Goal: Task Accomplishment & Management: Manage account settings

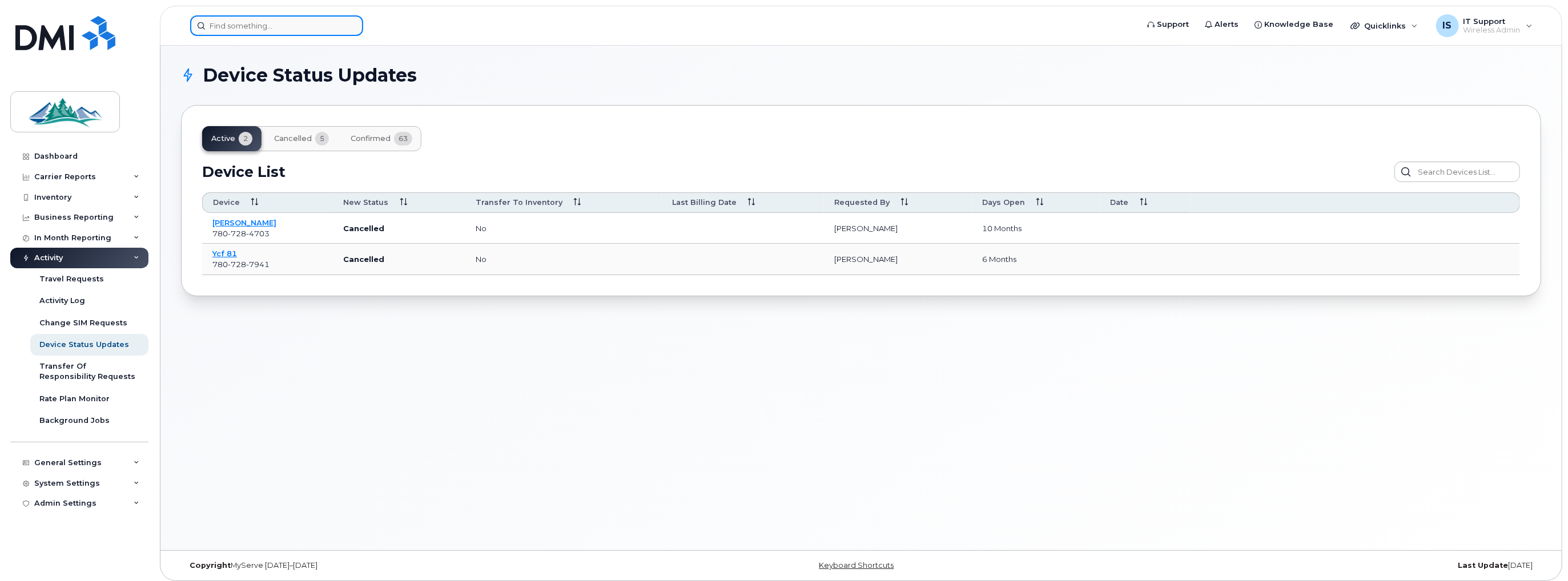
click at [241, 24] on input at bounding box center [277, 26] width 173 height 21
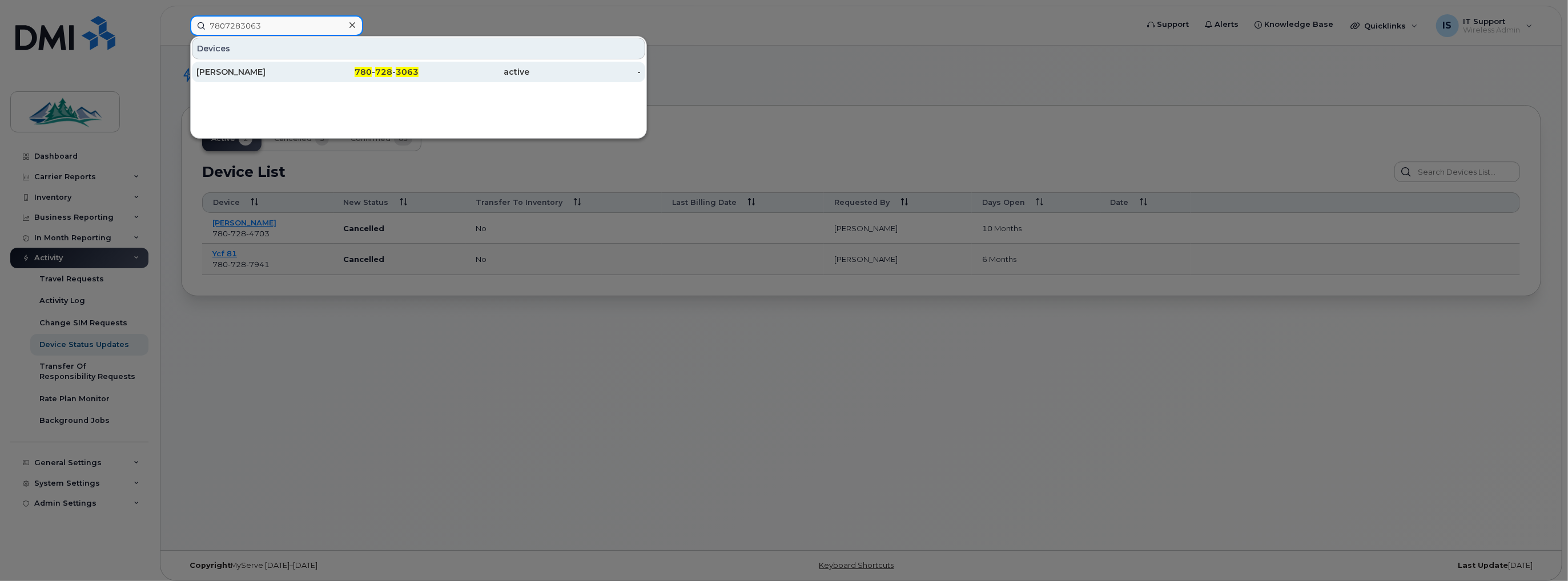
type input "7807283063"
click at [261, 70] on div "Dylan Doane" at bounding box center [253, 72] width 112 height 12
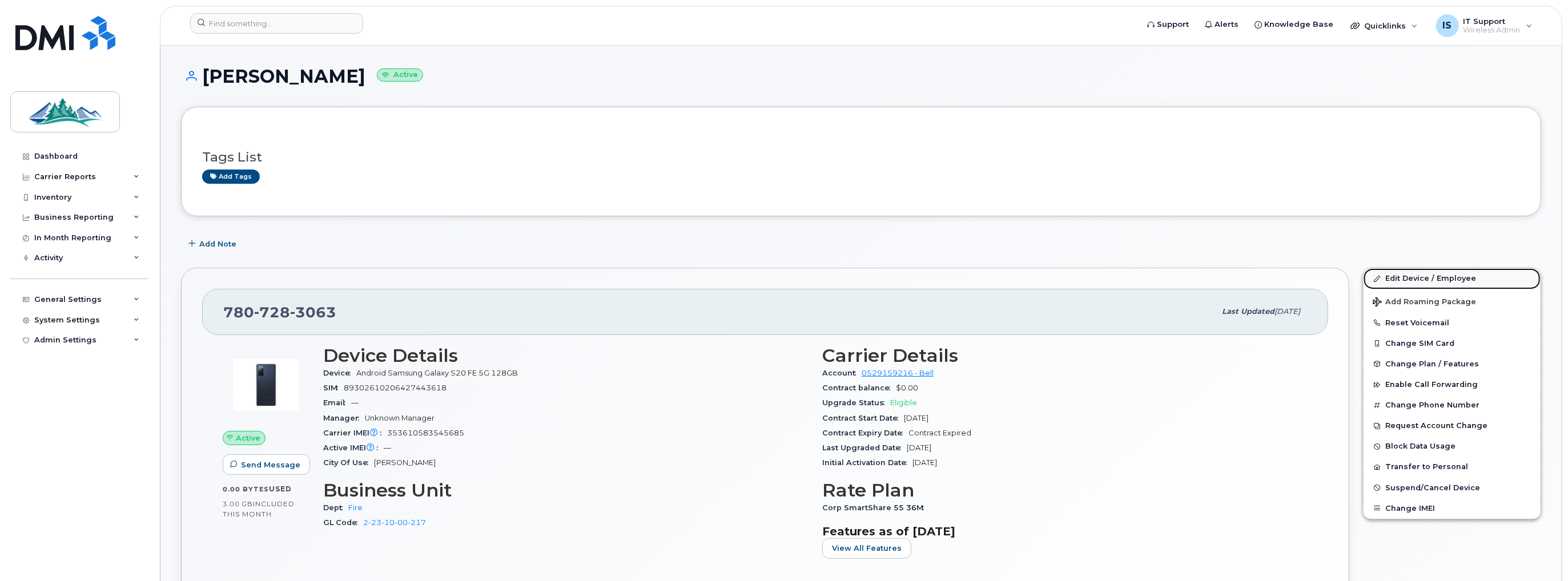
click at [1412, 279] on link "Edit Device / Employee" at bounding box center [1451, 279] width 177 height 21
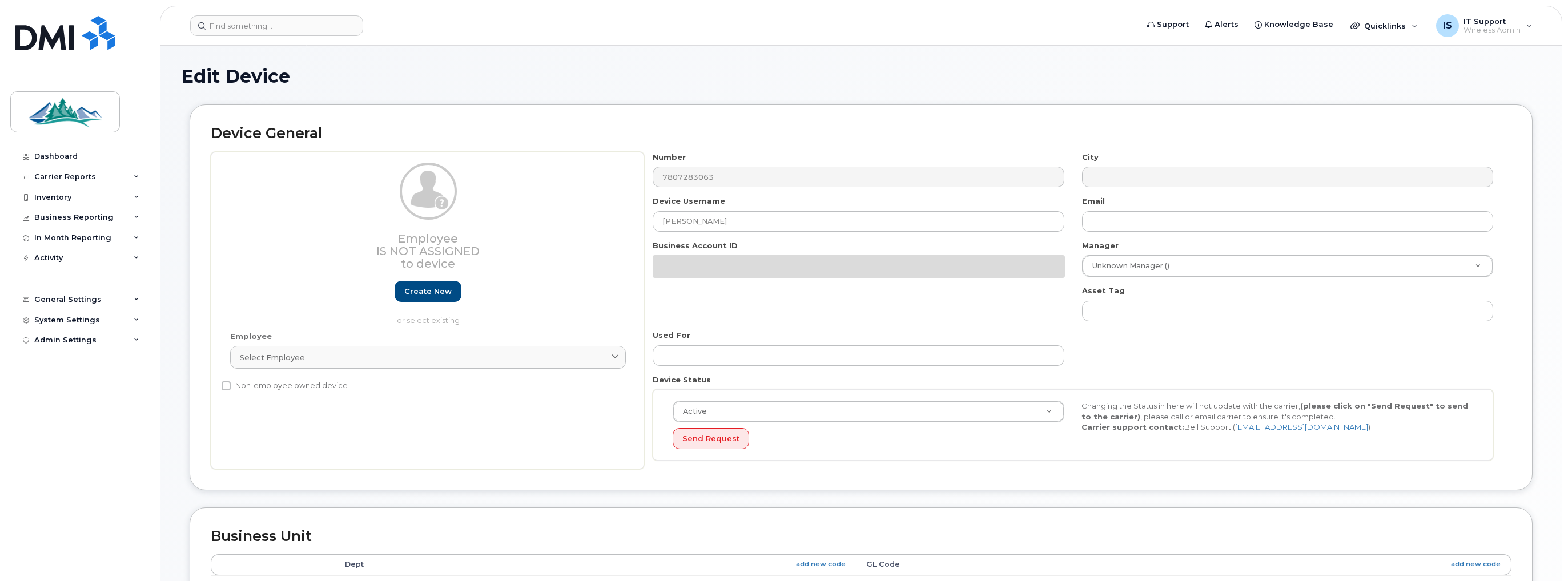
select select "4308142"
select select "4308162"
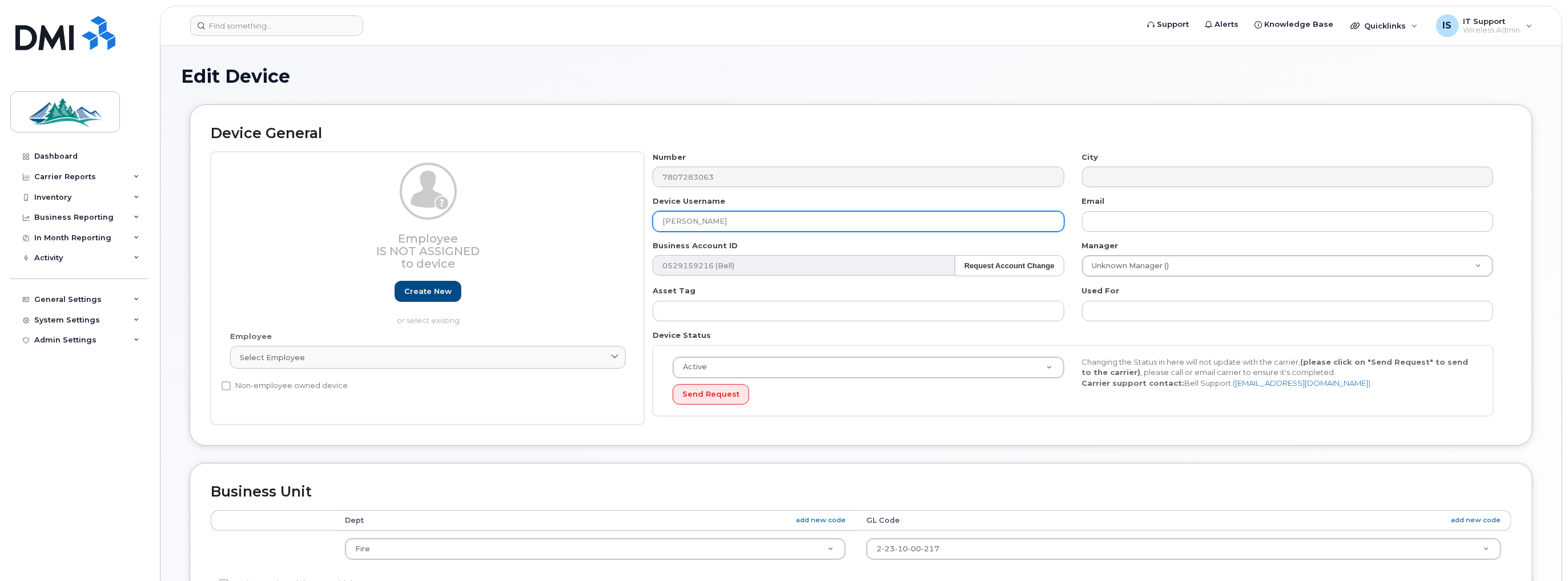
drag, startPoint x: 744, startPoint y: 222, endPoint x: 617, endPoint y: 224, distance: 127.0
click at [617, 224] on div "Employee Is not assigned to device Create new or select existing Employee Selec…" at bounding box center [861, 288] width 1301 height 274
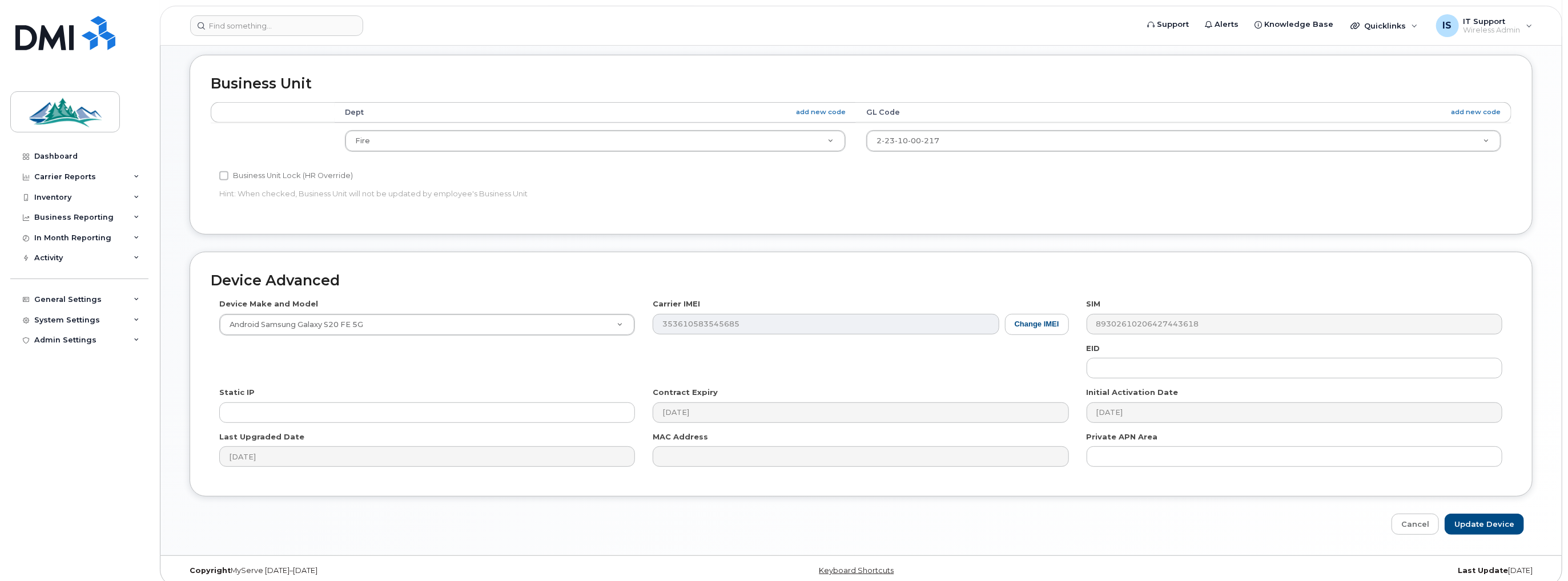
scroll to position [417, 0]
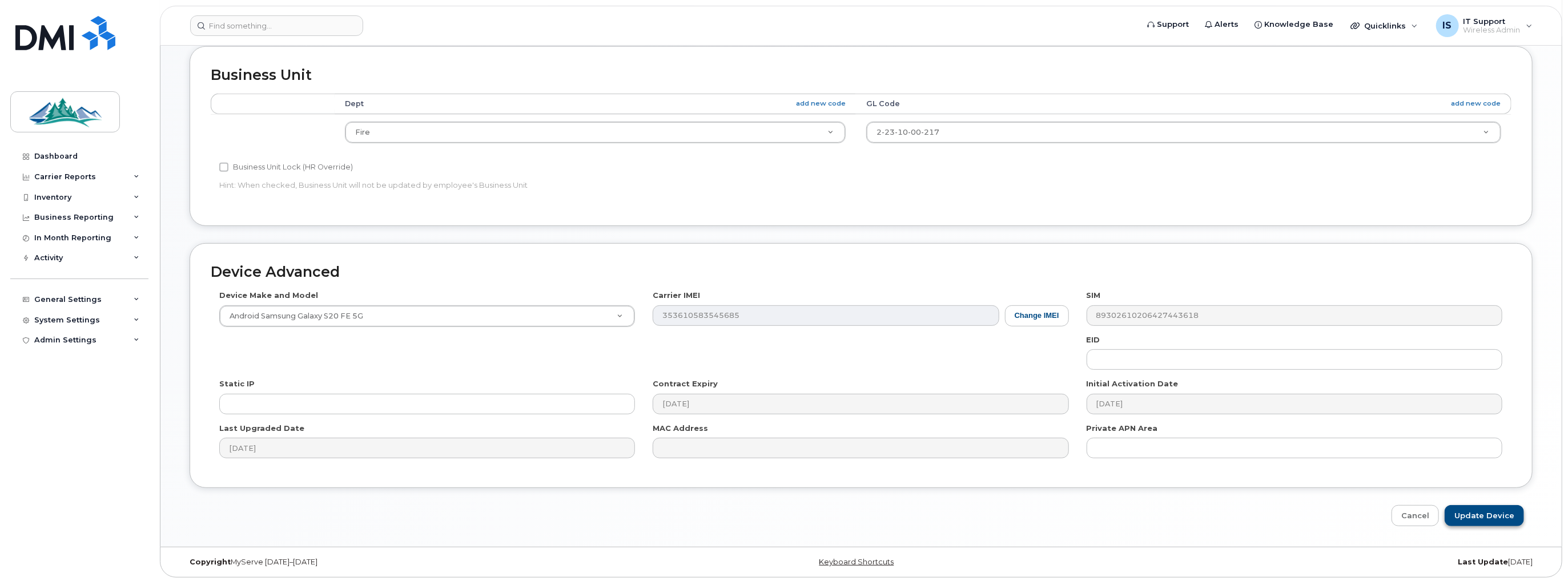
type input "Kyle Patterson"
click at [1484, 516] on input "Update Device" at bounding box center [1484, 515] width 79 height 21
type input "Saving..."
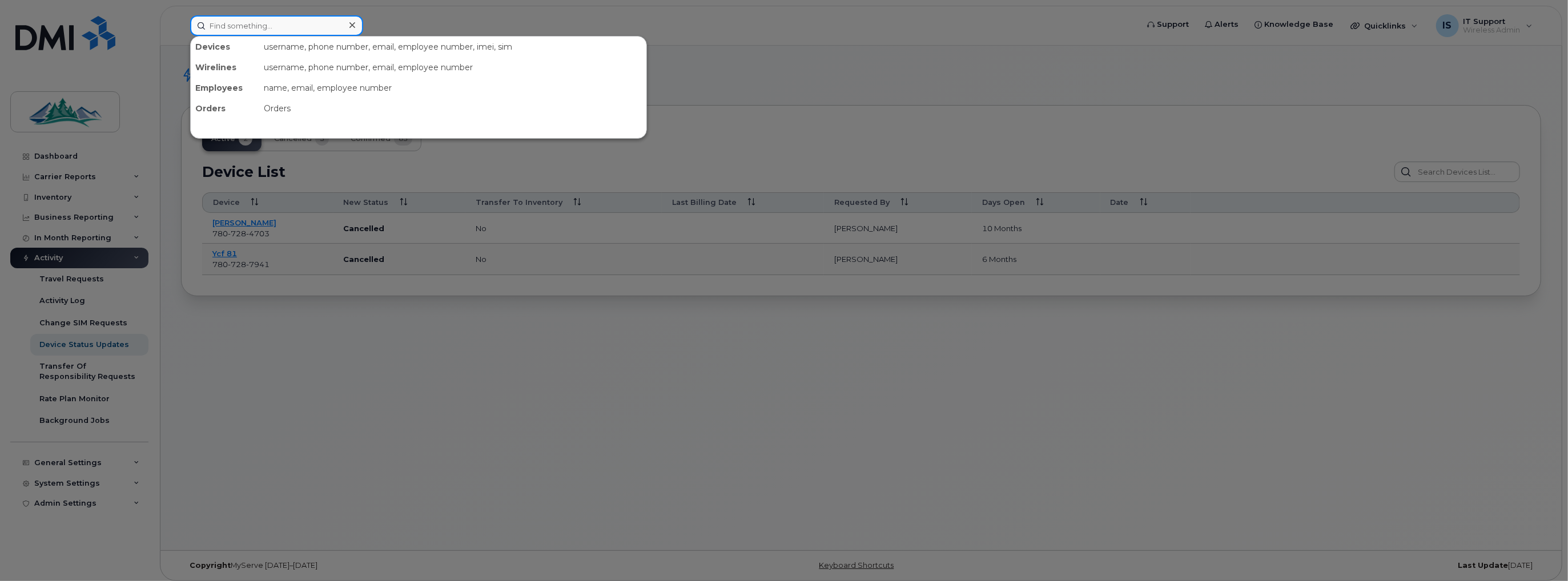
click at [333, 29] on input at bounding box center [277, 26] width 173 height 21
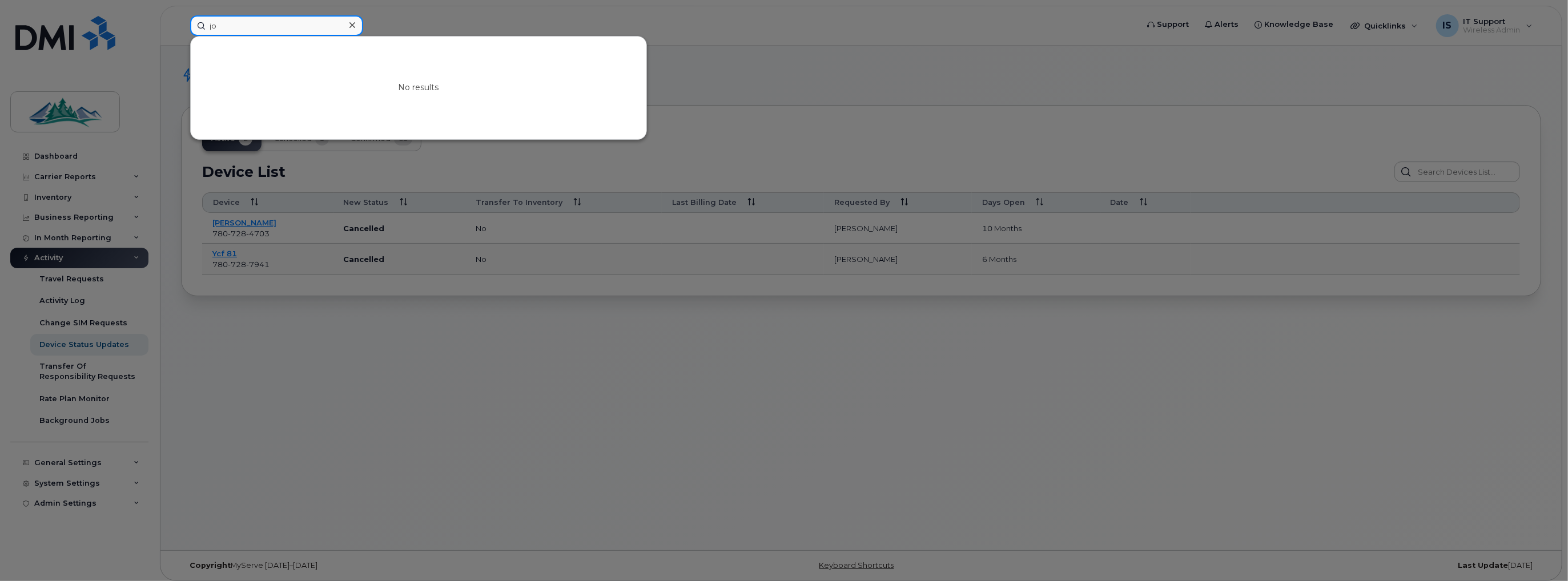
type input "j"
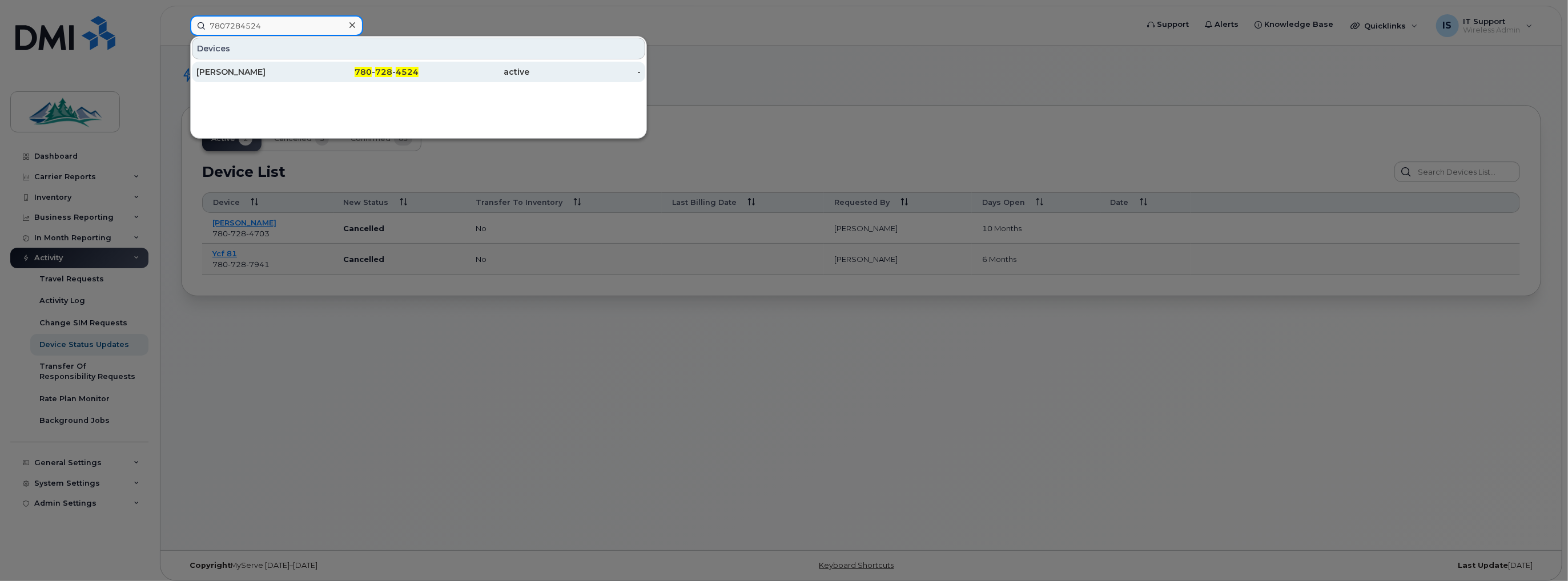
type input "7807284524"
click at [308, 69] on div "780 - 728 - 4524" at bounding box center [363, 72] width 112 height 12
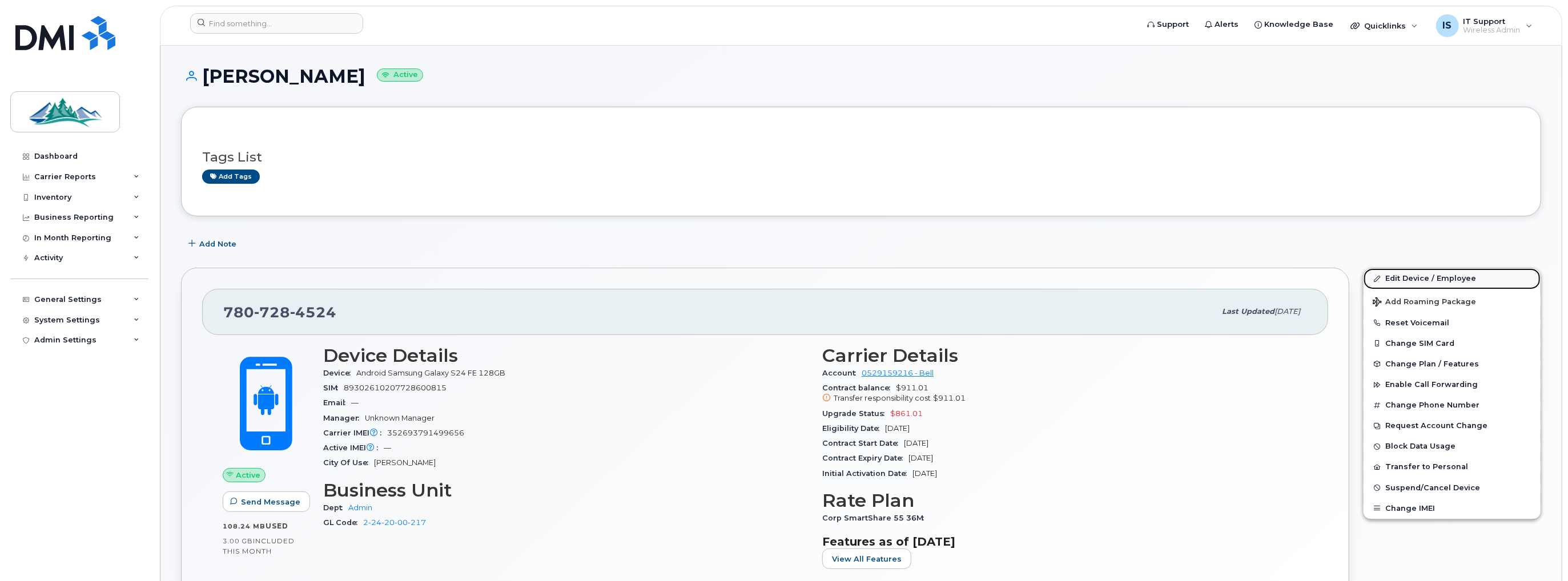
click at [1416, 274] on link "Edit Device / Employee" at bounding box center [1451, 279] width 177 height 21
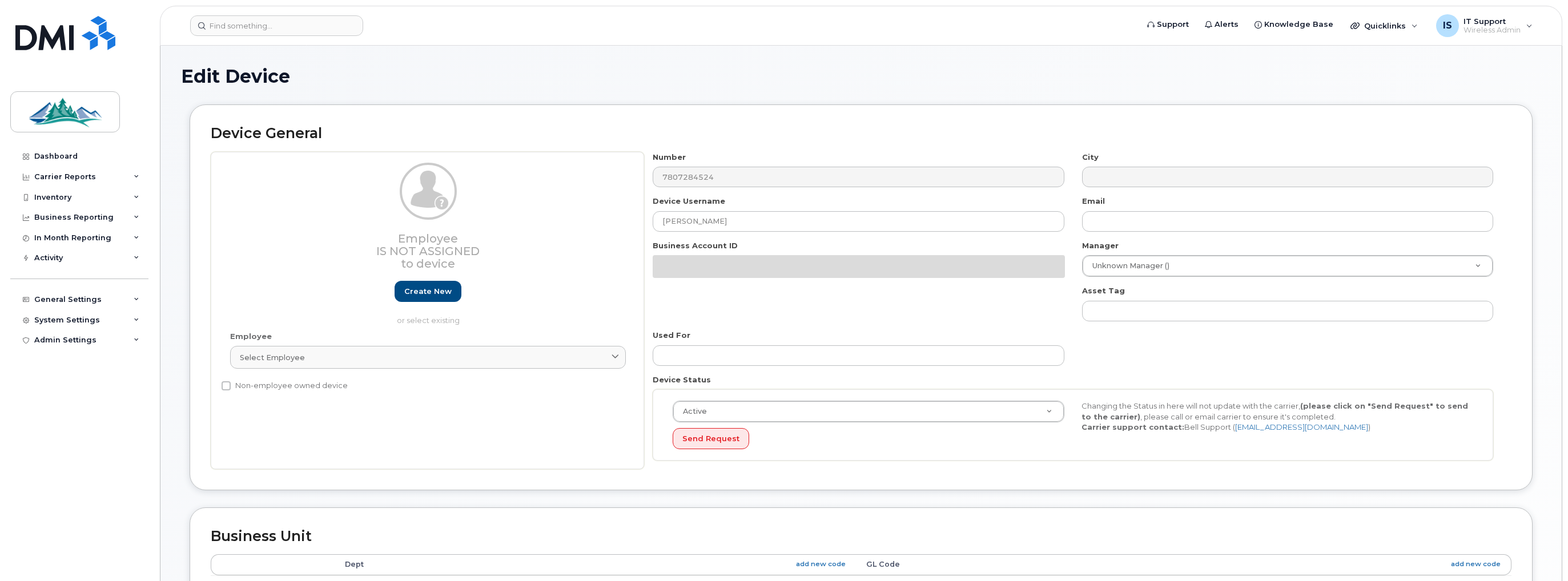
select select "35155261"
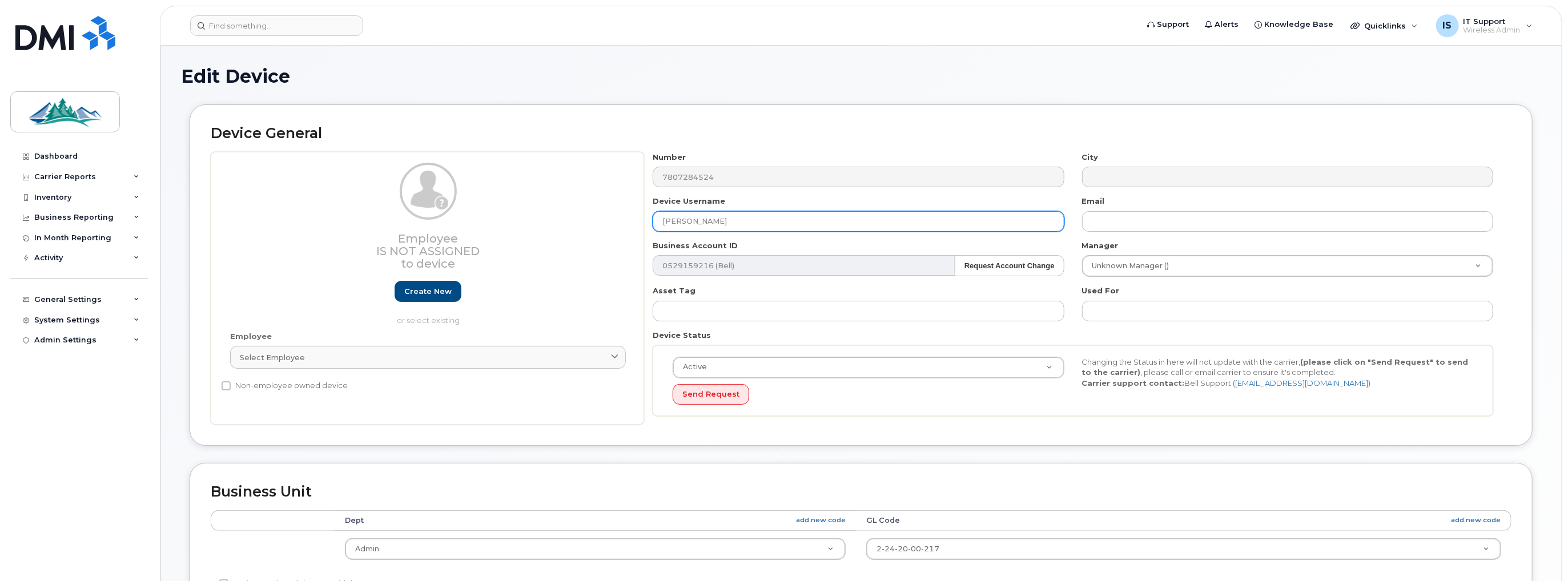
drag, startPoint x: 754, startPoint y: 224, endPoint x: 626, endPoint y: 228, distance: 128.1
click at [625, 233] on div "Employee Is not assigned to device Create new or select existing Employee Selec…" at bounding box center [861, 288] width 1301 height 274
paste input "Bowers-Chipp"
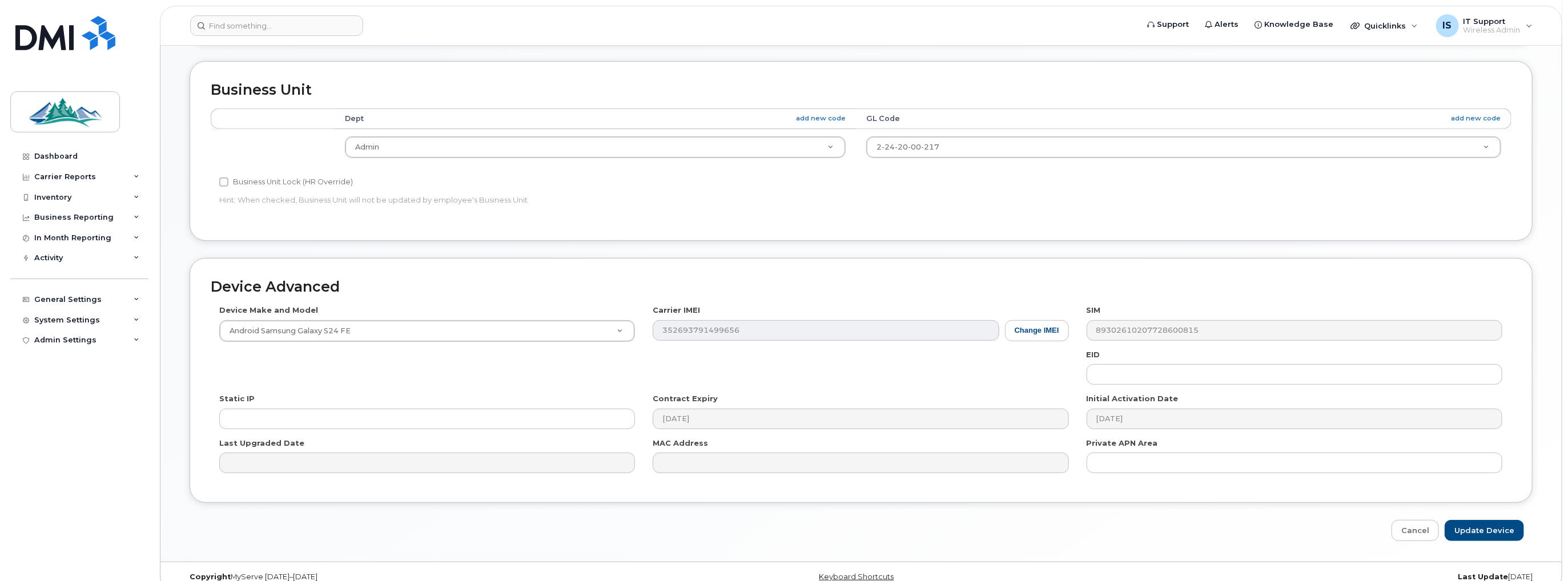
scroll to position [417, 0]
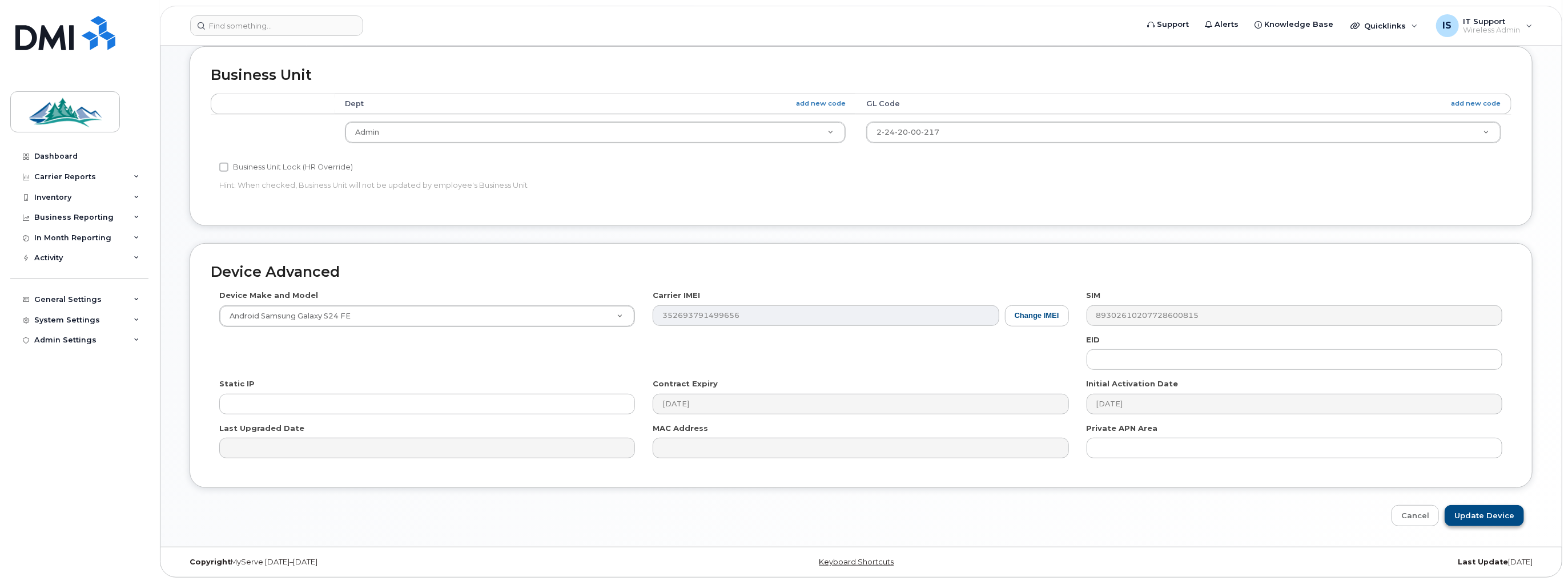
type input "[PERSON_NAME]"
click at [1476, 514] on input "Update Device" at bounding box center [1484, 515] width 79 height 21
type input "Saving..."
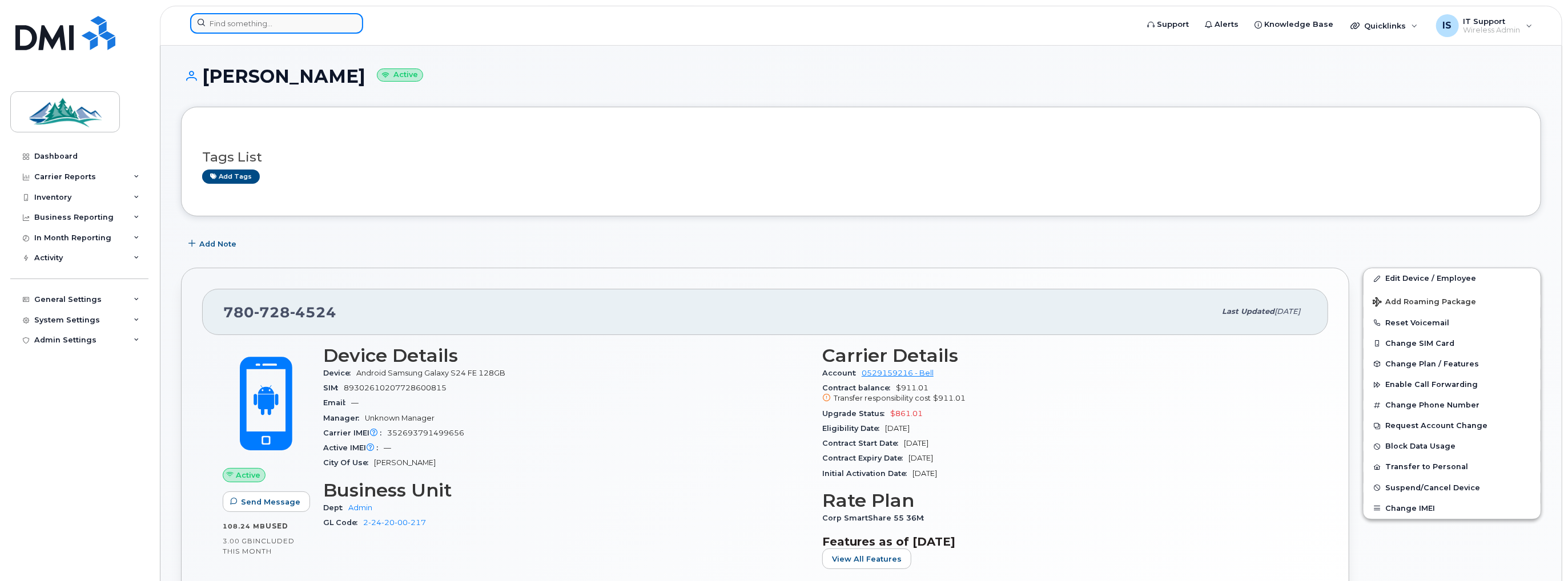
click at [254, 23] on input at bounding box center [277, 23] width 173 height 21
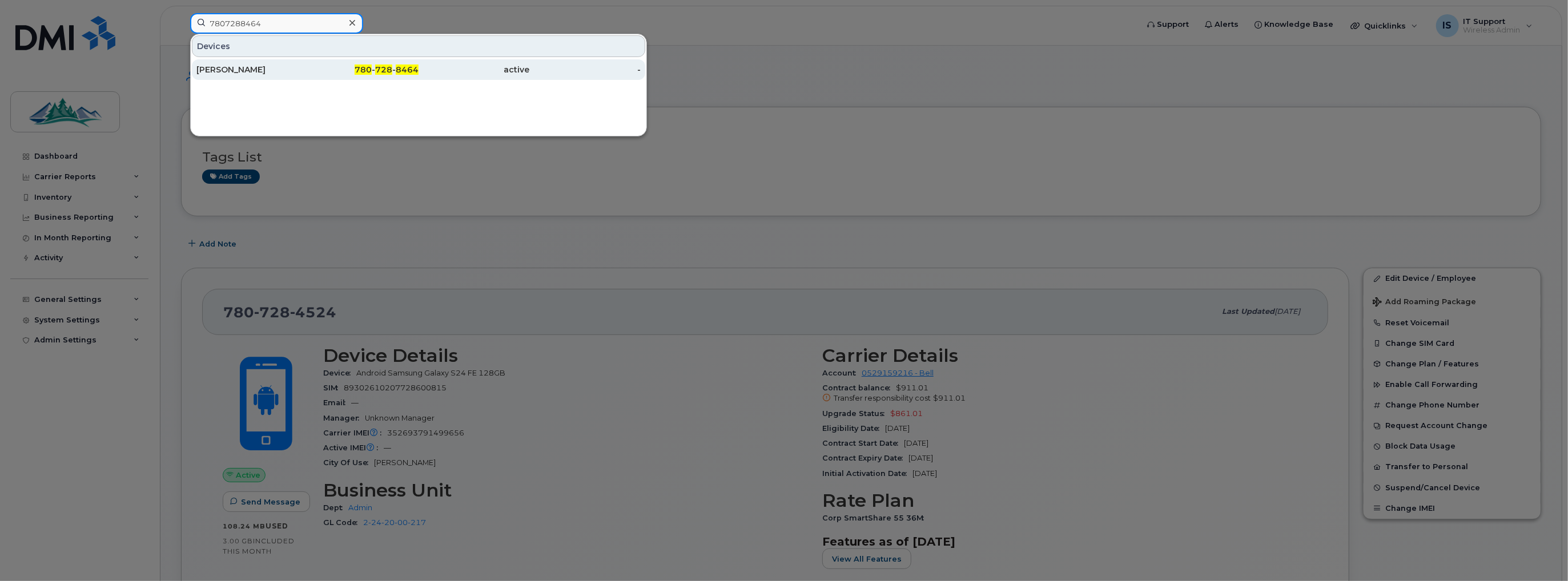
type input "7807288464"
click at [224, 68] on div "[PERSON_NAME]" at bounding box center [253, 70] width 112 height 12
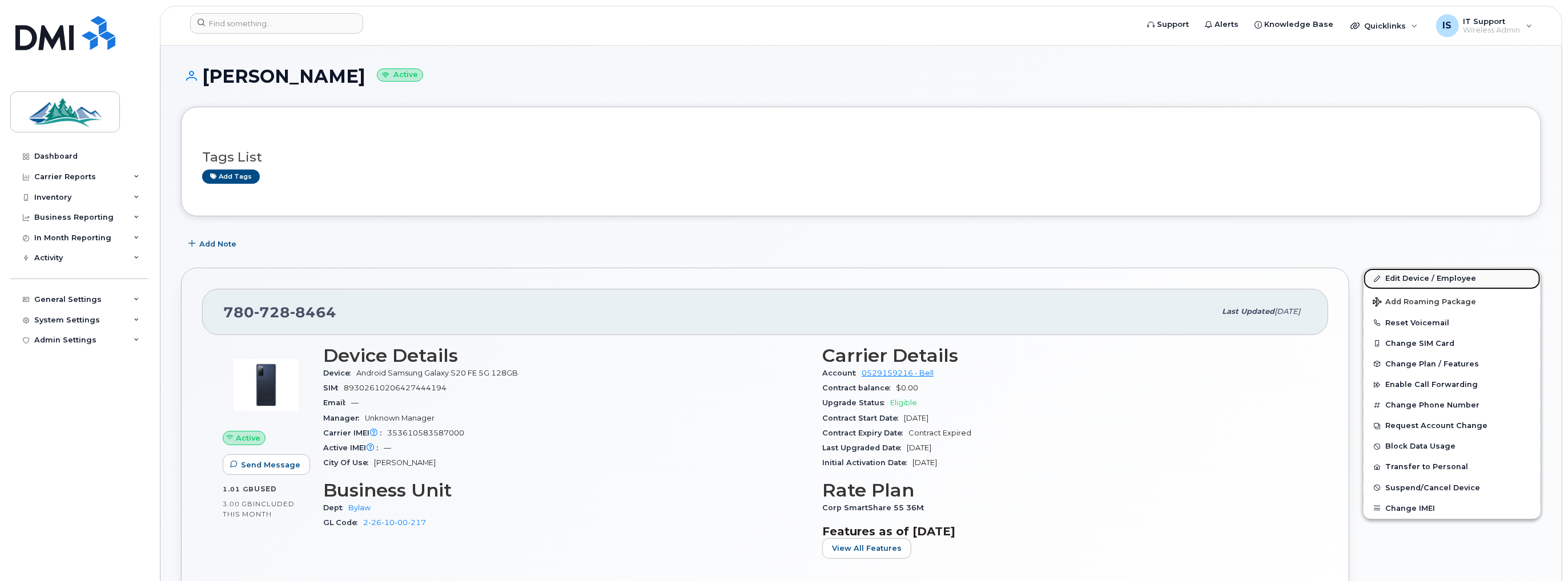
click at [1440, 277] on link "Edit Device / Employee" at bounding box center [1451, 279] width 177 height 21
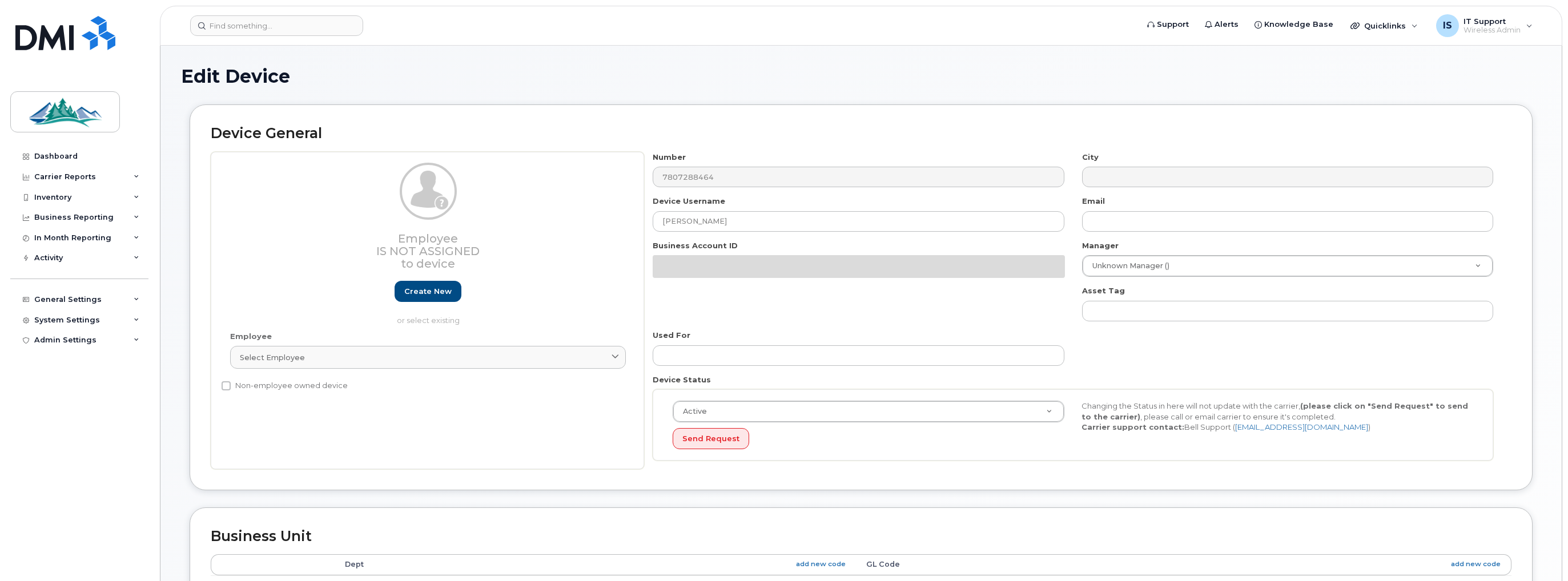
select select "4308139"
select select "4308150"
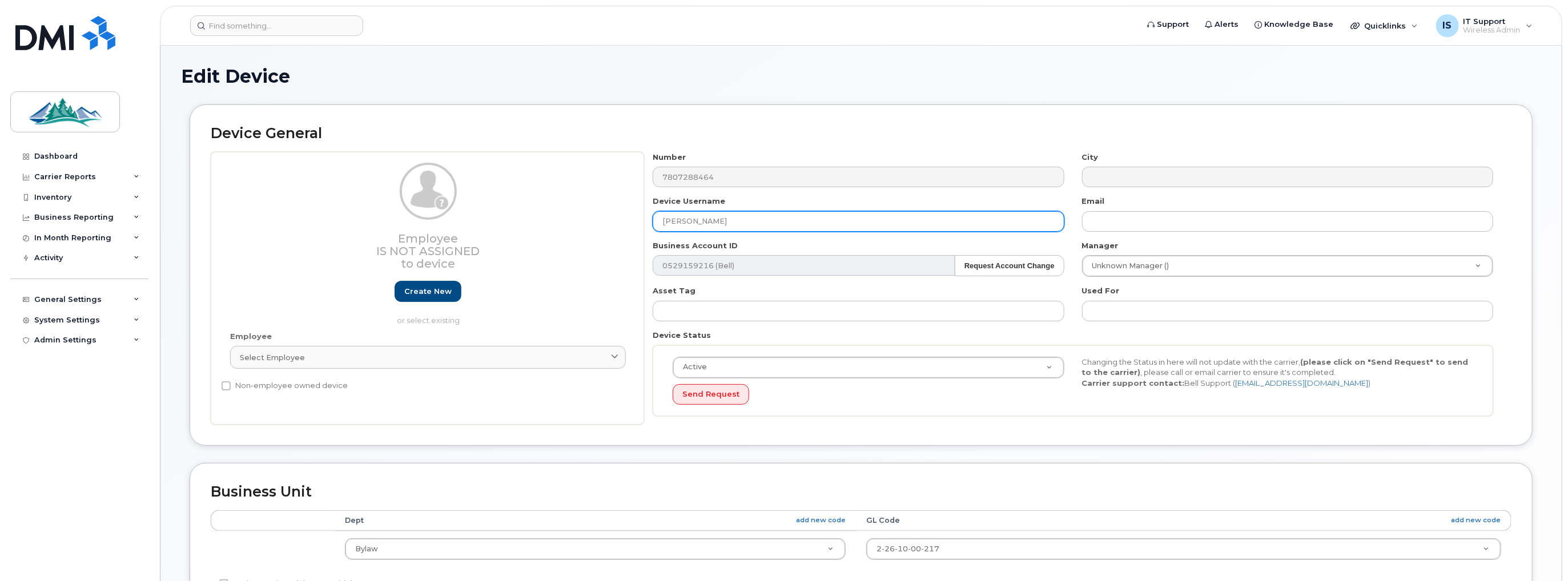
drag, startPoint x: 720, startPoint y: 216, endPoint x: 647, endPoint y: 217, distance: 73.0
click at [648, 217] on div "Device Username Deanna Wild" at bounding box center [858, 213] width 429 height 36
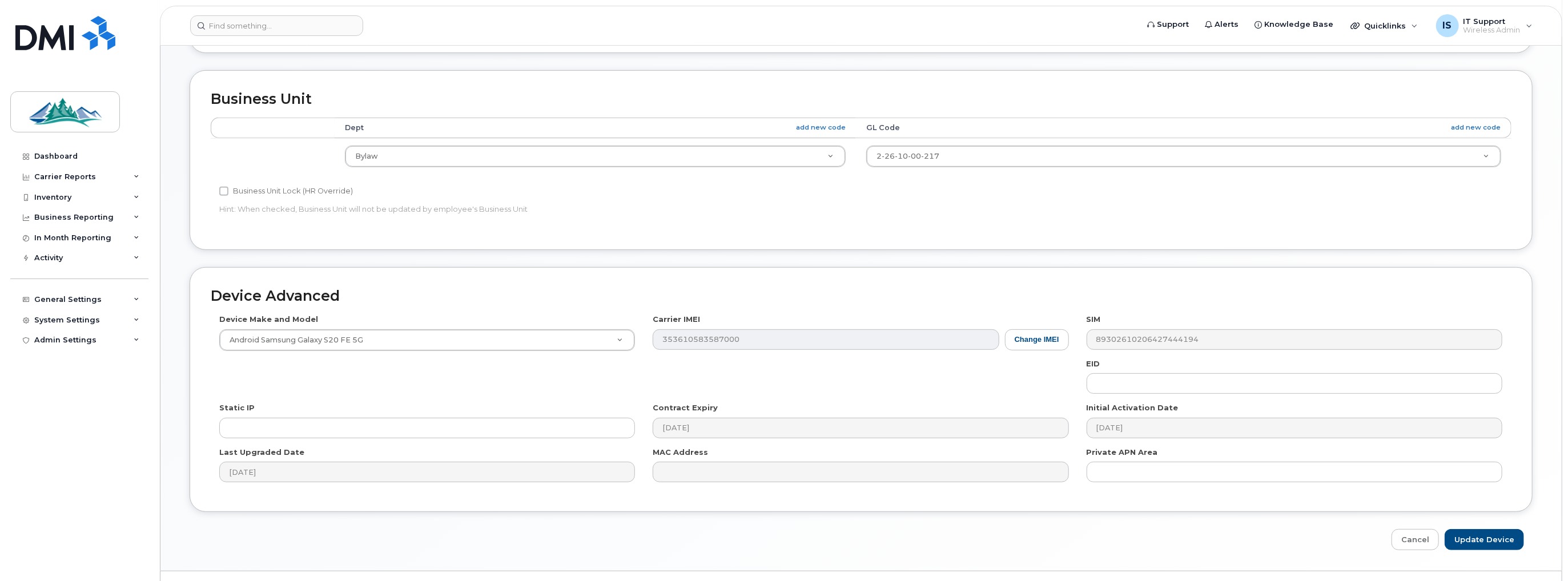
scroll to position [417, 0]
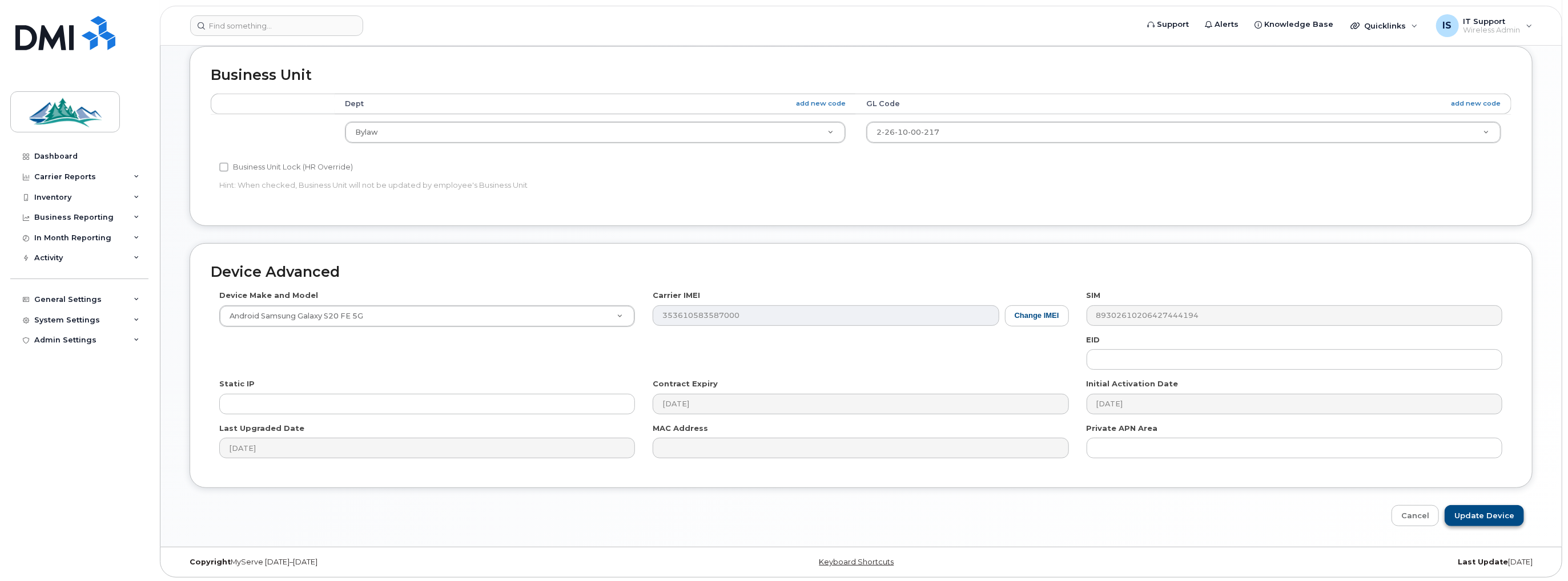
type input "Chandler Kerr"
click at [1487, 512] on input "Update Device" at bounding box center [1484, 515] width 79 height 21
type input "Saving..."
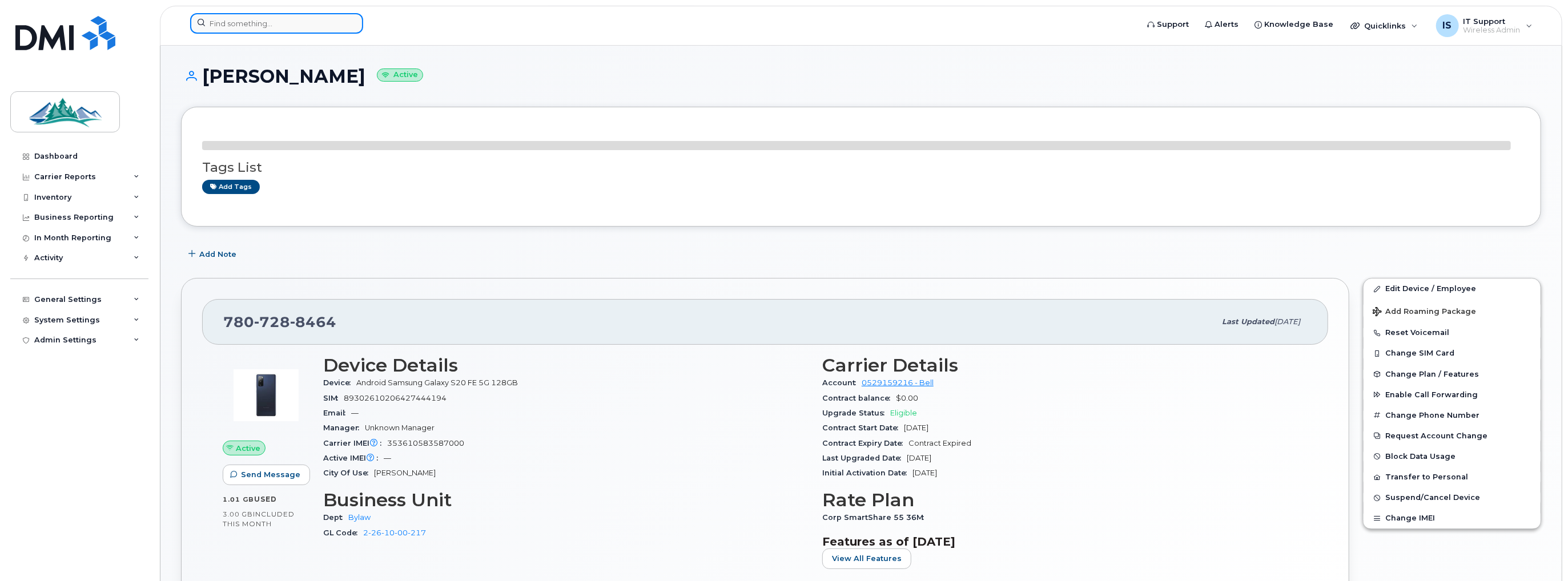
click at [288, 26] on input at bounding box center [277, 23] width 173 height 21
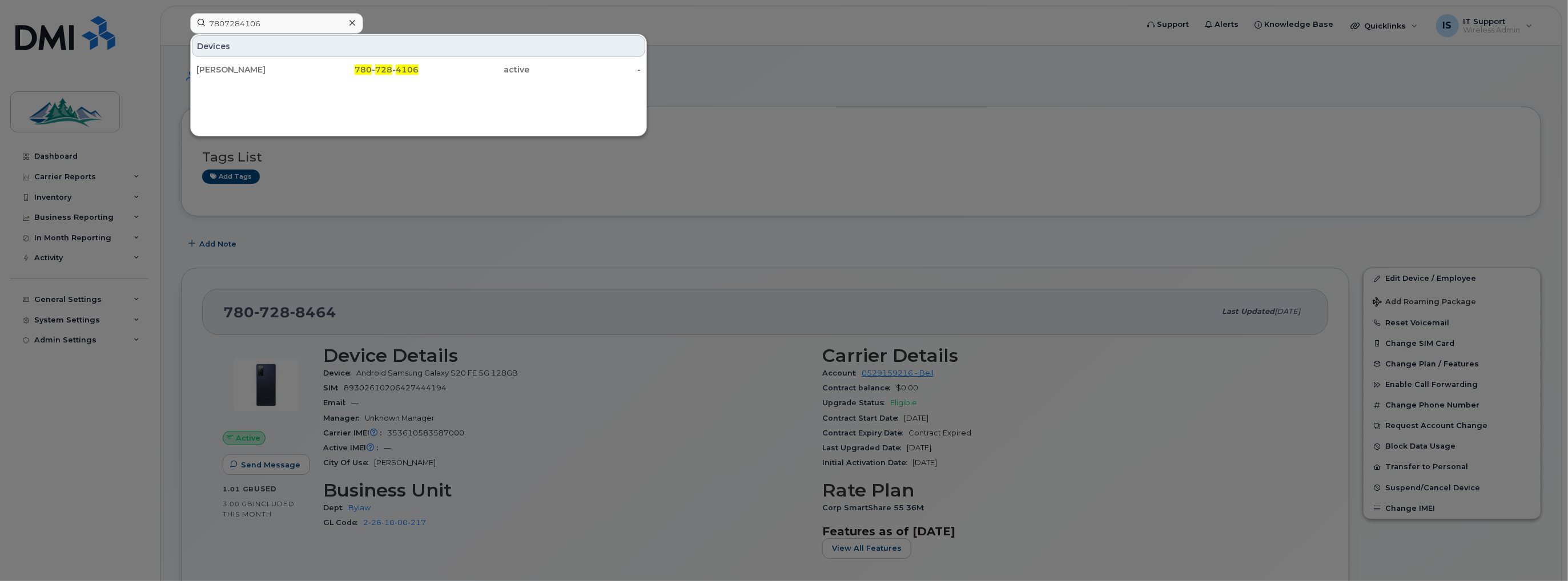
click at [746, 43] on div at bounding box center [784, 290] width 1568 height 581
drag, startPoint x: 294, startPoint y: 19, endPoint x: 189, endPoint y: 25, distance: 105.2
click at [189, 25] on div "7807284106 Devices Gajaani Nathan 780 - 728 - 4106 active -" at bounding box center [660, 26] width 958 height 25
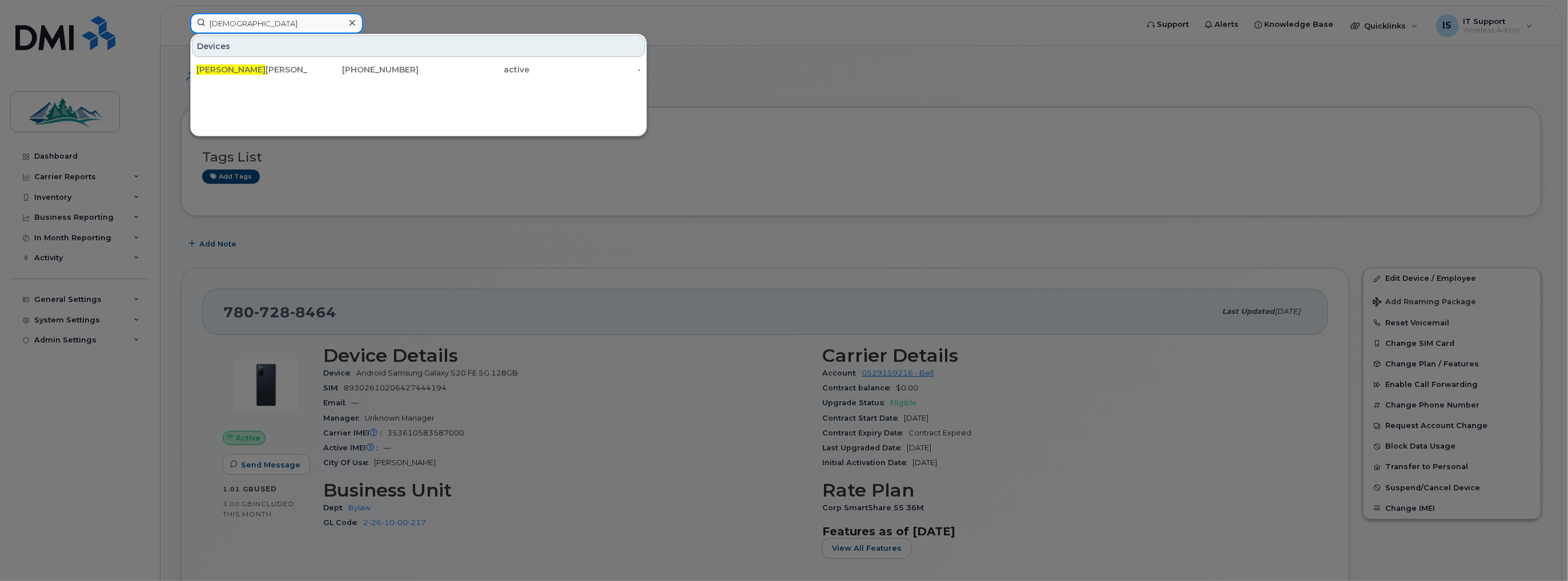
type input "jitesh"
click at [516, 213] on div at bounding box center [784, 290] width 1568 height 581
